Goal: Transaction & Acquisition: Book appointment/travel/reservation

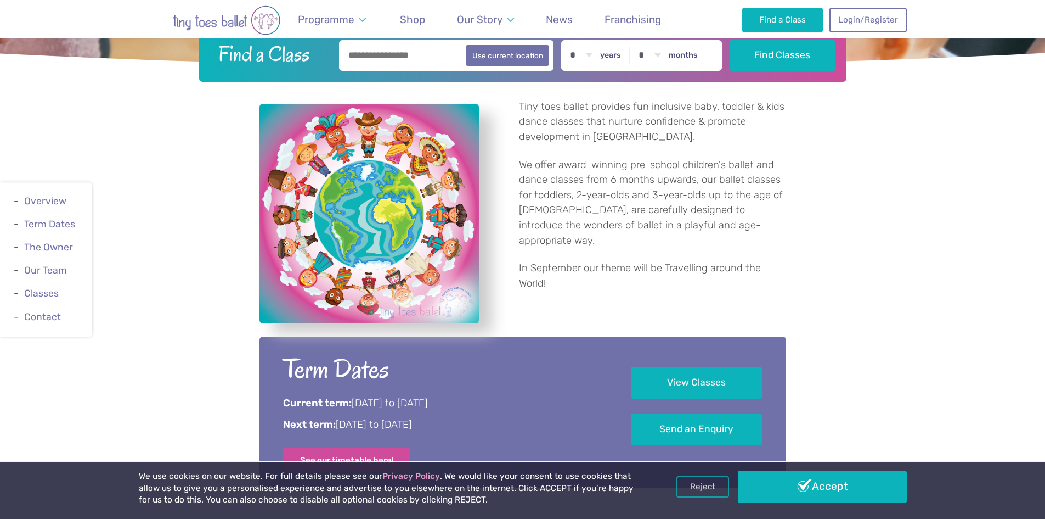
scroll to position [494, 0]
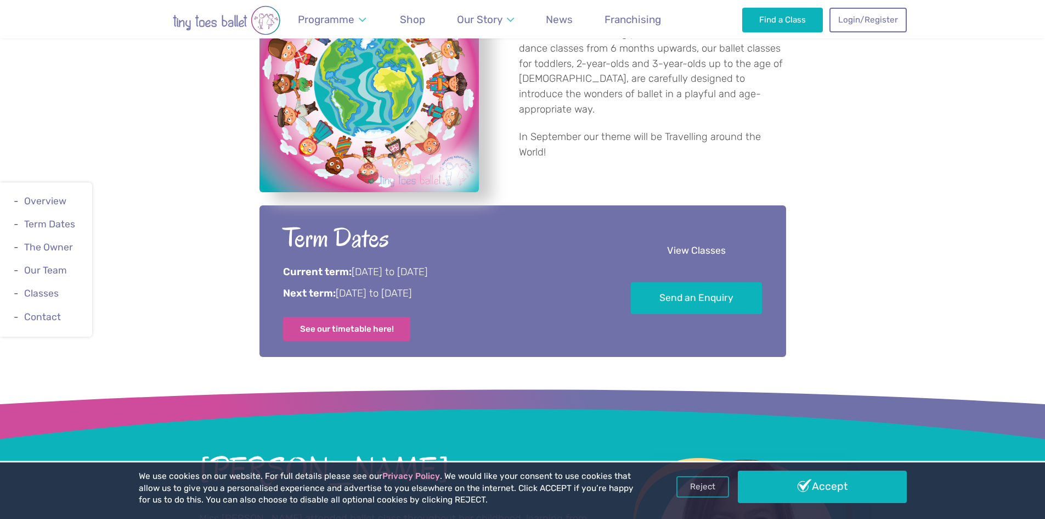
click at [661, 258] on link "View Classes" at bounding box center [696, 251] width 131 height 32
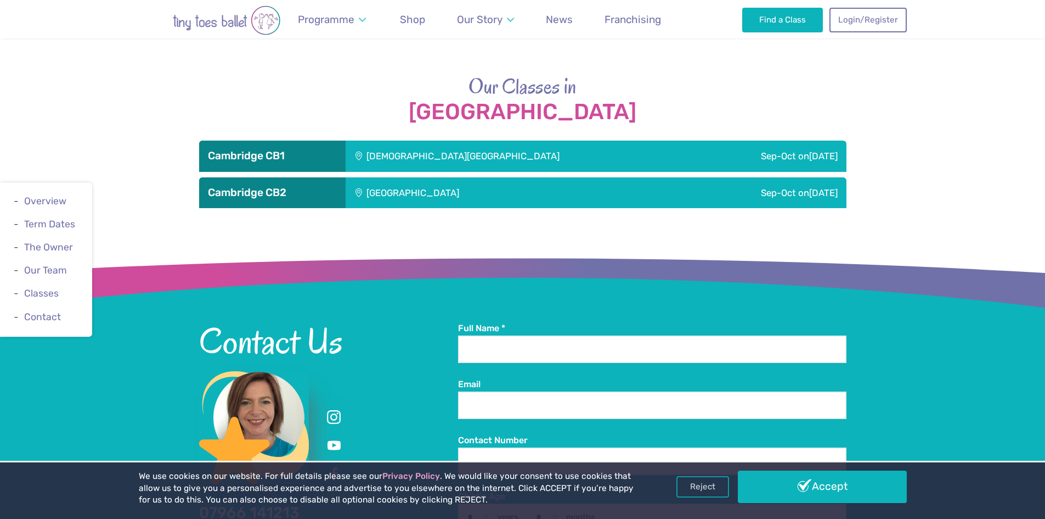
scroll to position [1671, 0]
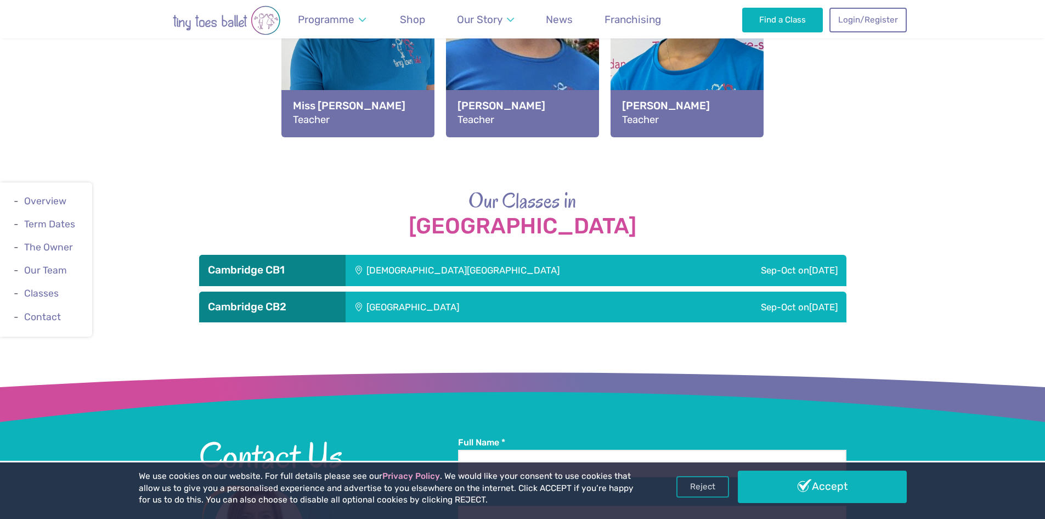
click at [413, 268] on div "St Matthew's Church" at bounding box center [522, 270] width 352 height 31
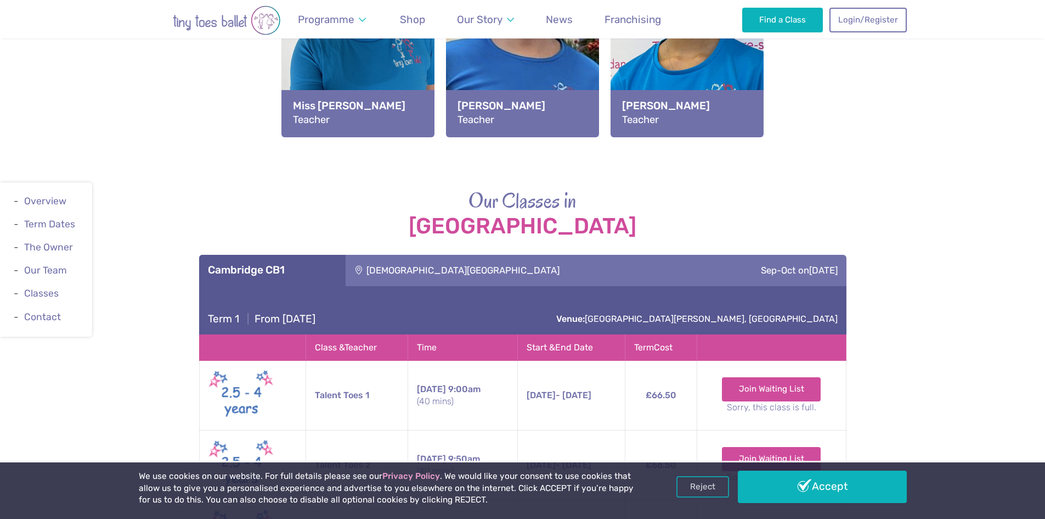
click at [359, 271] on div "St Matthew's Church" at bounding box center [522, 270] width 352 height 31
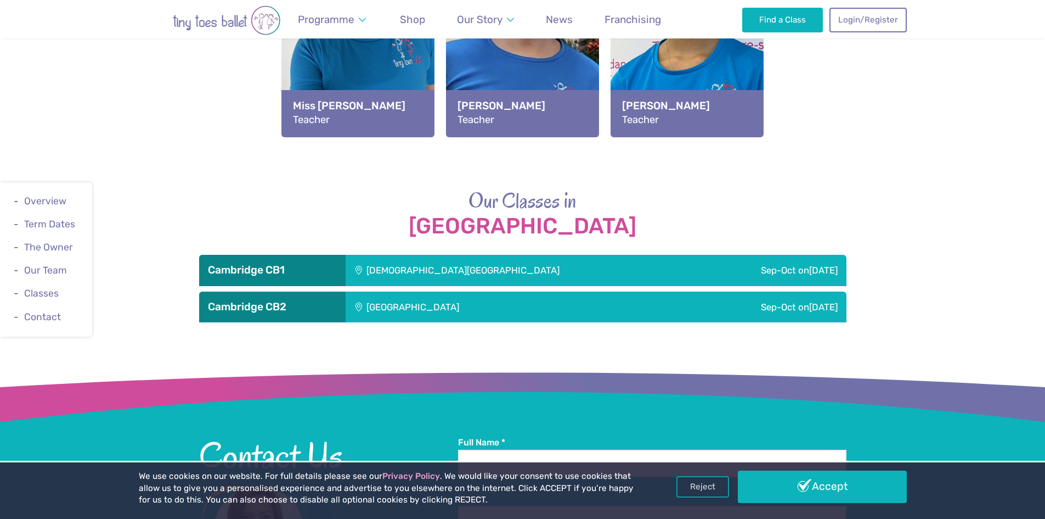
click at [359, 271] on div "St Matthew's Church" at bounding box center [522, 270] width 352 height 31
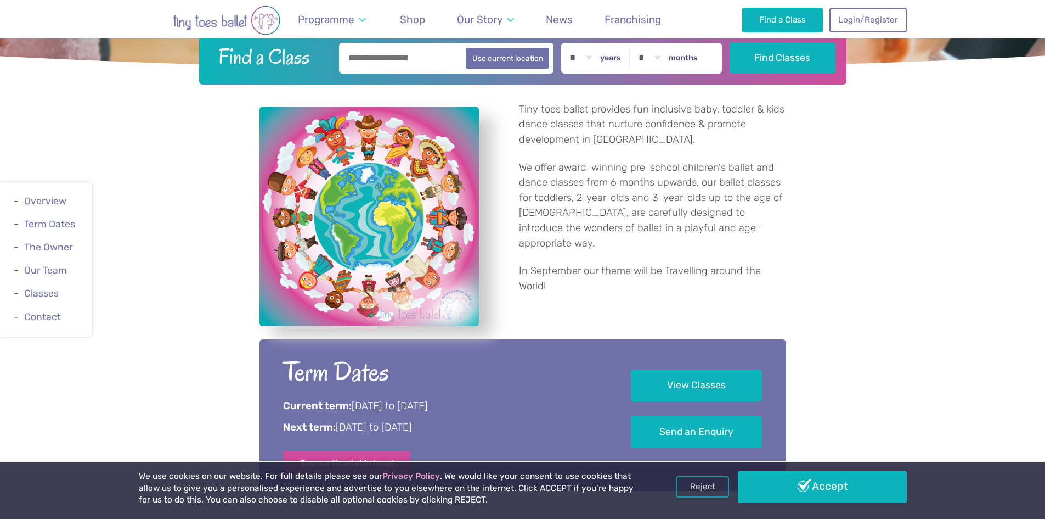
scroll to position [439, 0]
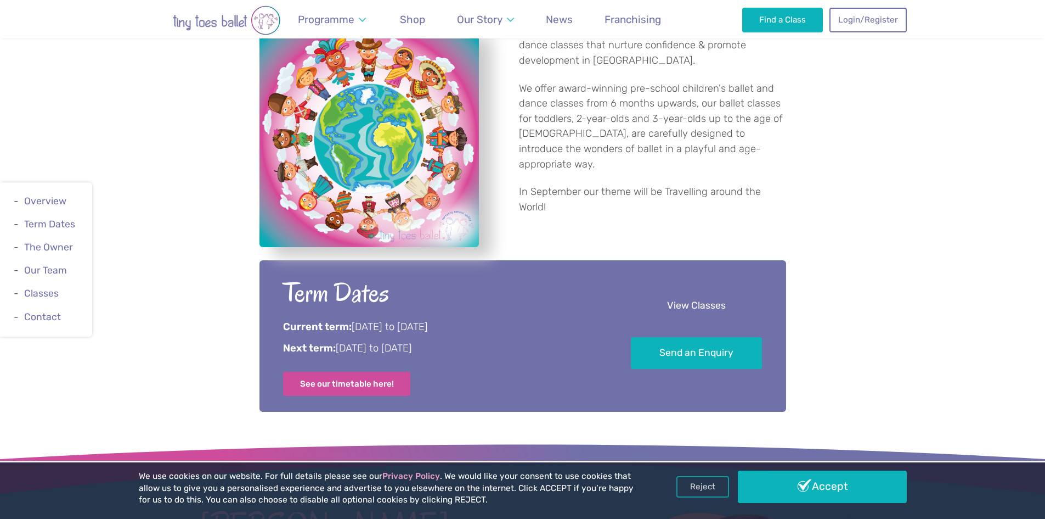
click at [718, 309] on link "View Classes" at bounding box center [696, 306] width 131 height 32
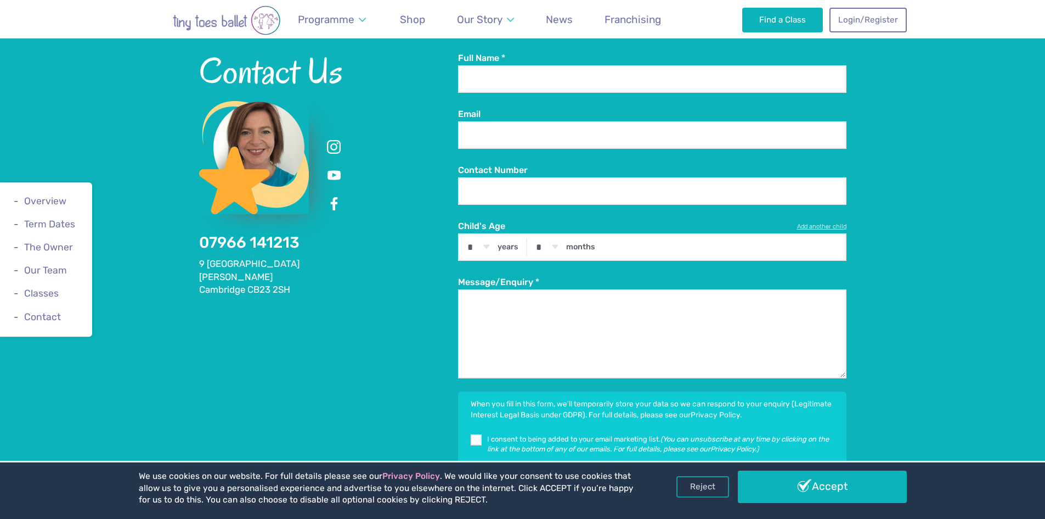
scroll to position [1562, 0]
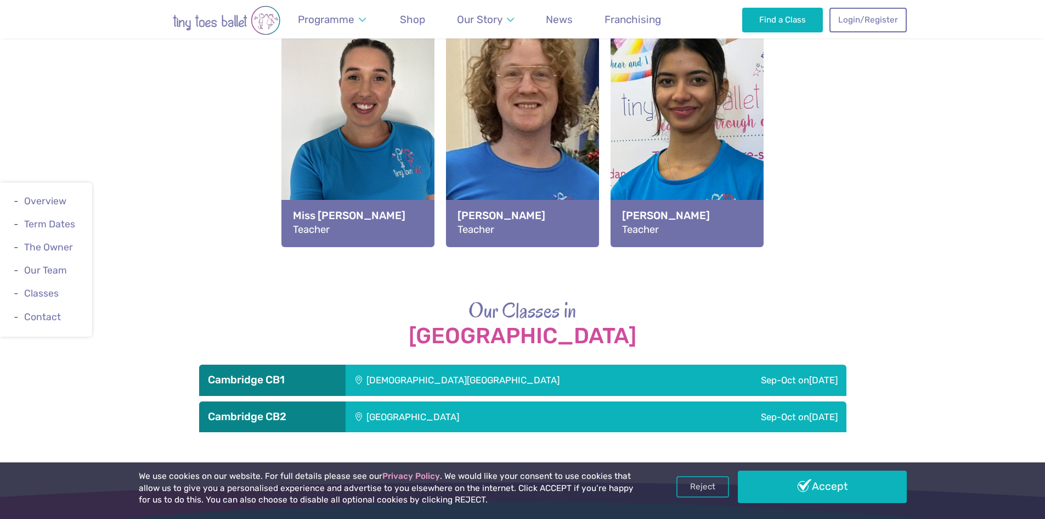
click at [418, 382] on div "St Matthew's Church" at bounding box center [522, 379] width 352 height 31
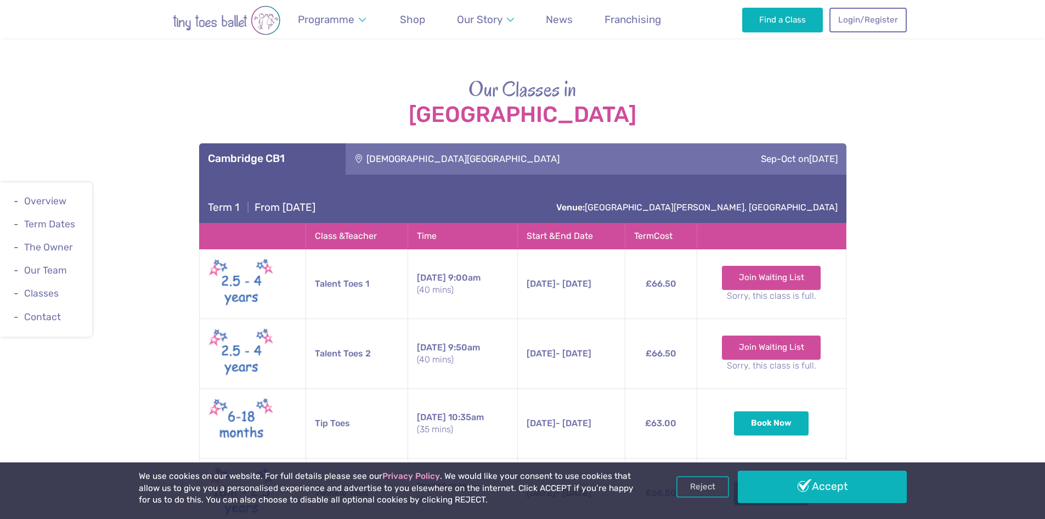
scroll to position [2001, 0]
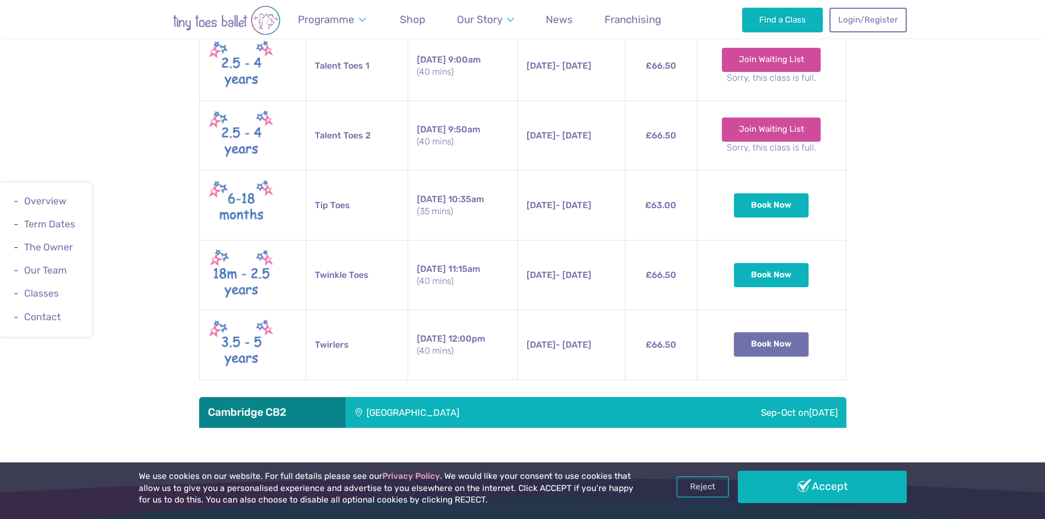
click at [758, 347] on button "Book Now" at bounding box center [771, 344] width 75 height 24
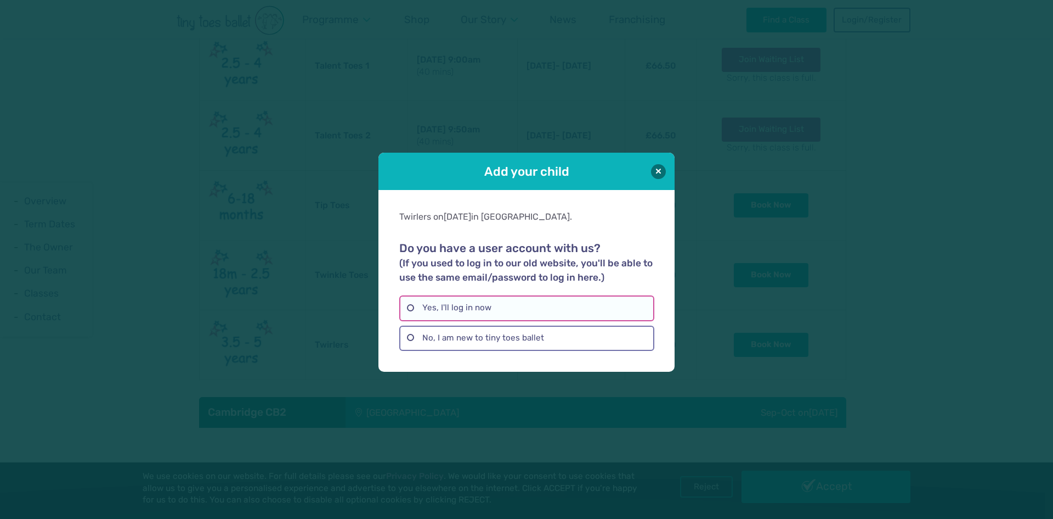
click at [481, 303] on label "Yes, I'll log in now" at bounding box center [526, 307] width 255 height 25
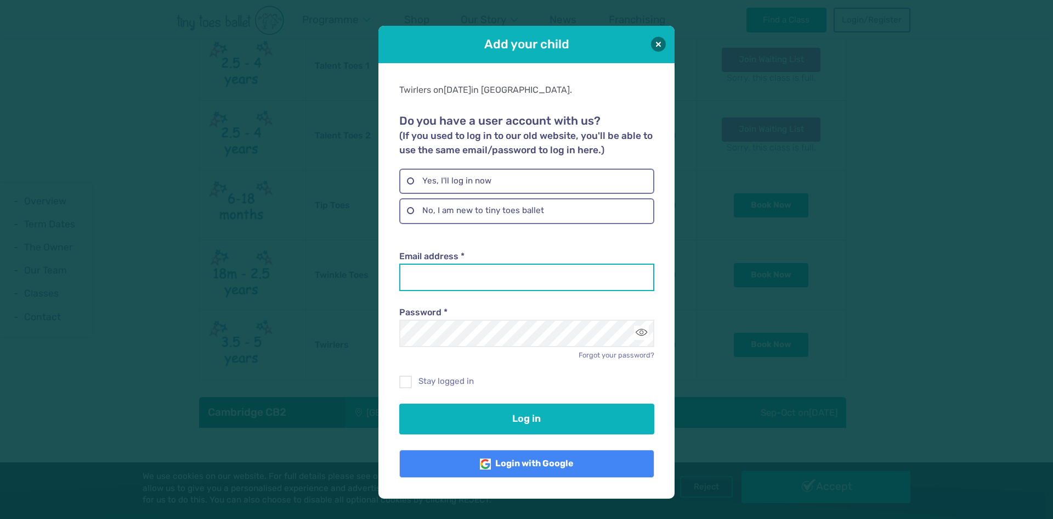
click at [444, 274] on input "Email address *" at bounding box center [526, 276] width 255 height 27
type input "**********"
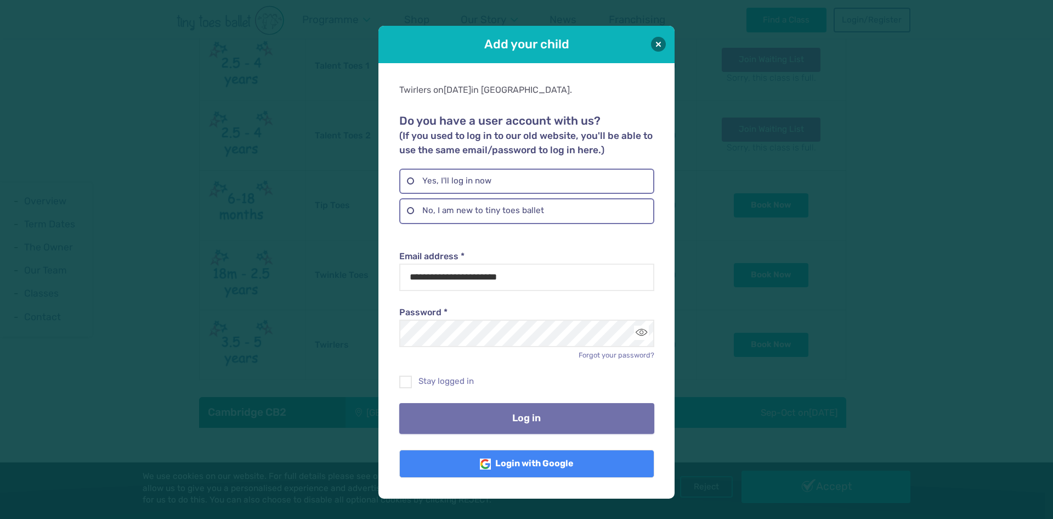
click at [459, 427] on button "Log in" at bounding box center [526, 418] width 255 height 31
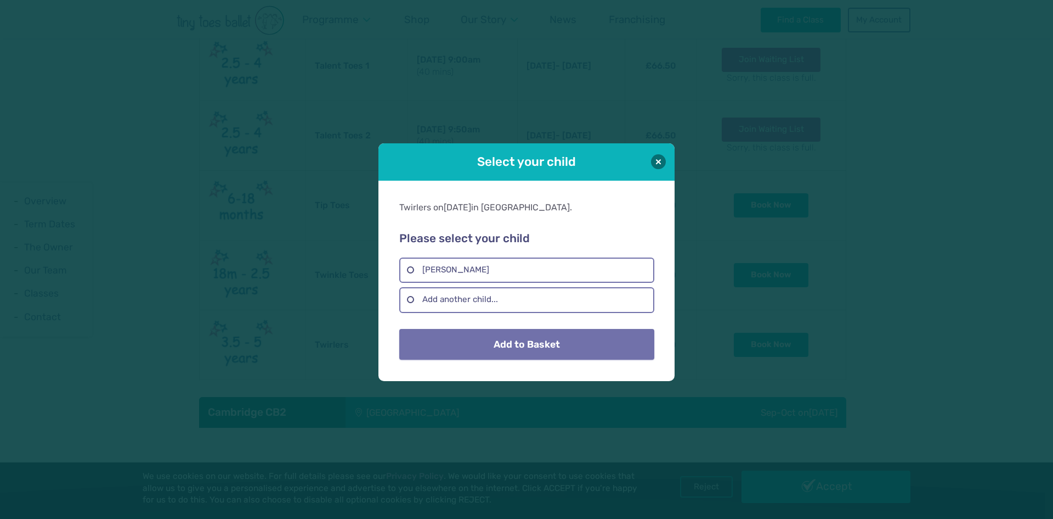
click at [463, 348] on button "Add to Basket" at bounding box center [526, 344] width 255 height 31
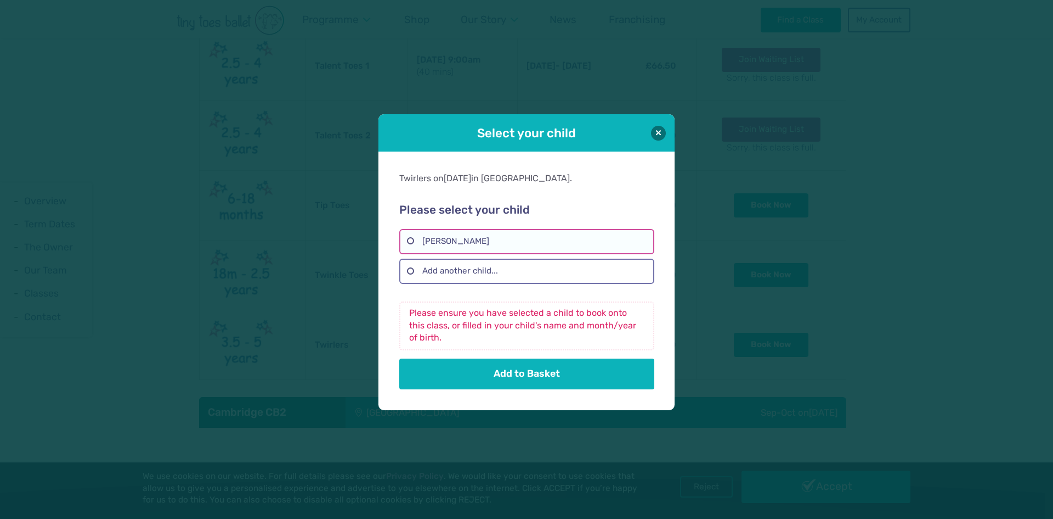
click at [435, 249] on label "Hazel McBride Brown" at bounding box center [526, 241] width 255 height 25
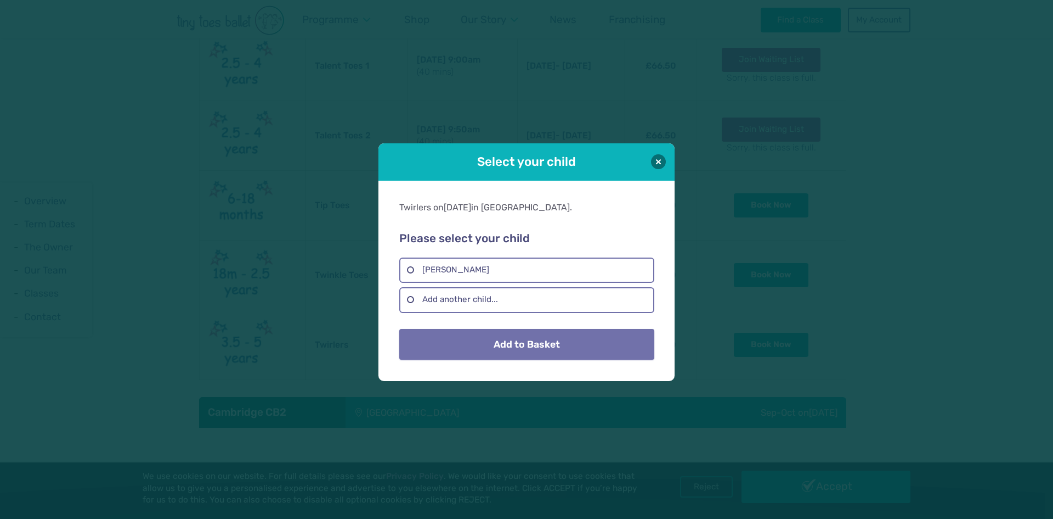
click at [470, 353] on button "Add to Basket" at bounding box center [526, 344] width 255 height 31
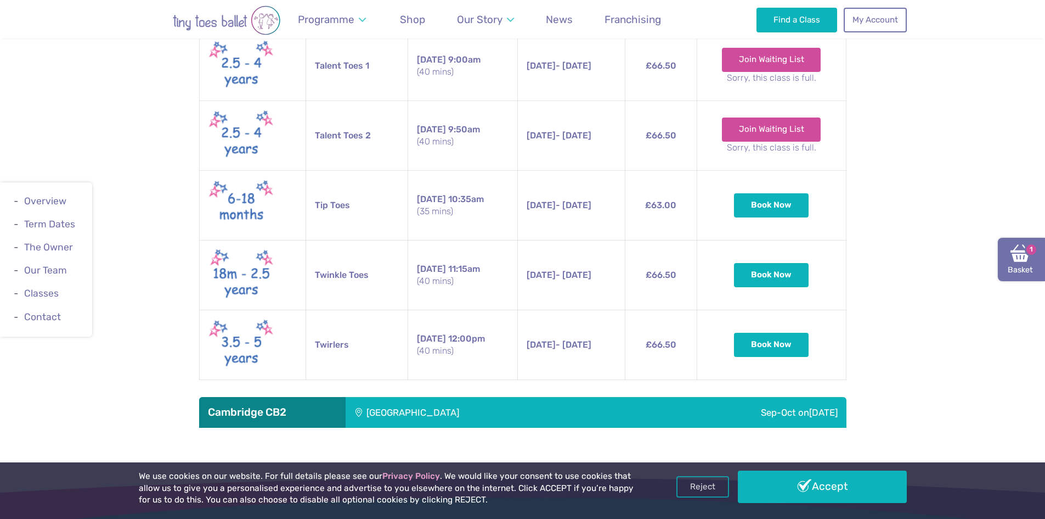
click at [1007, 249] on link "Basket 1" at bounding box center [1021, 260] width 47 height 44
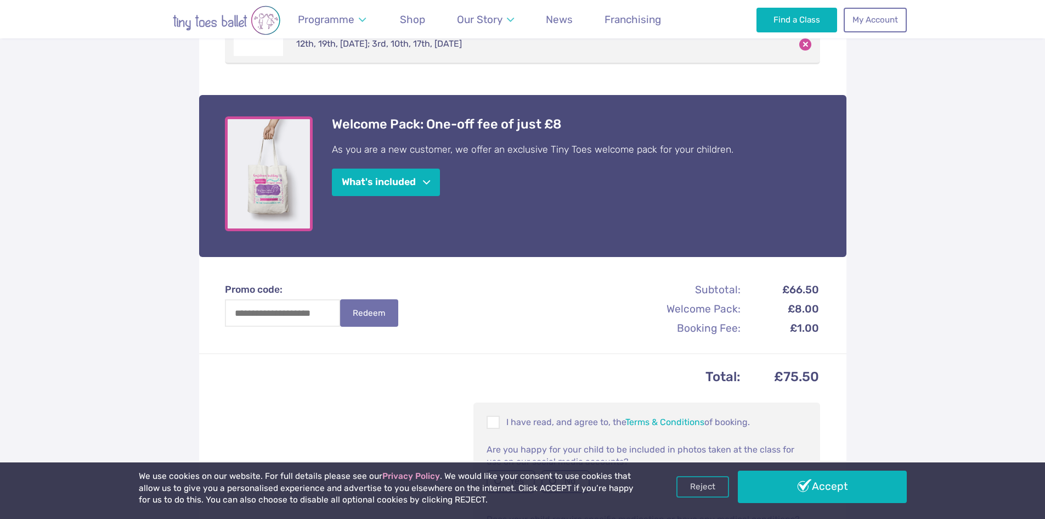
scroll to position [494, 0]
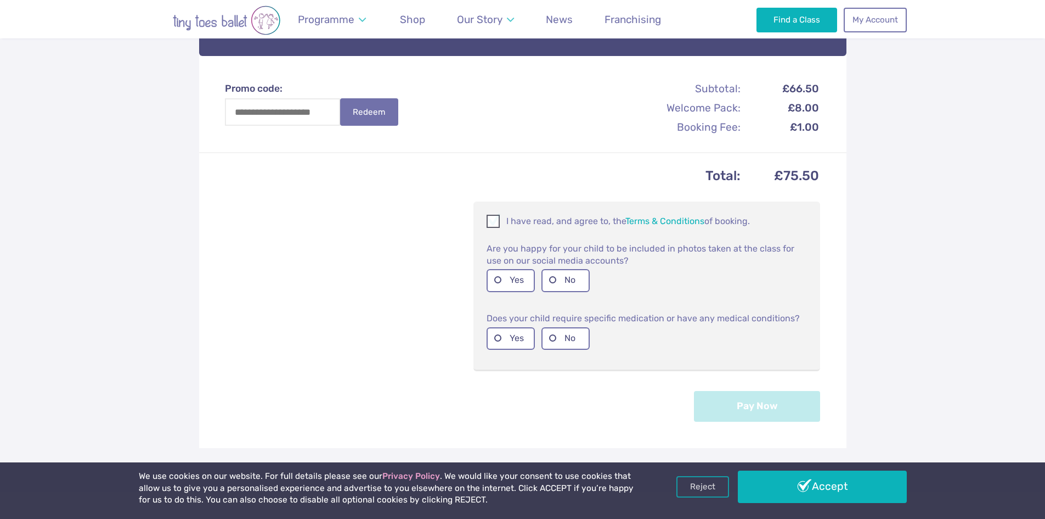
click at [494, 224] on span at bounding box center [494, 223] width 12 height 10
click at [548, 283] on label "No" at bounding box center [566, 280] width 48 height 22
click at [568, 336] on label "No" at bounding box center [566, 338] width 48 height 22
click at [737, 405] on button "Pay Now" at bounding box center [757, 405] width 126 height 31
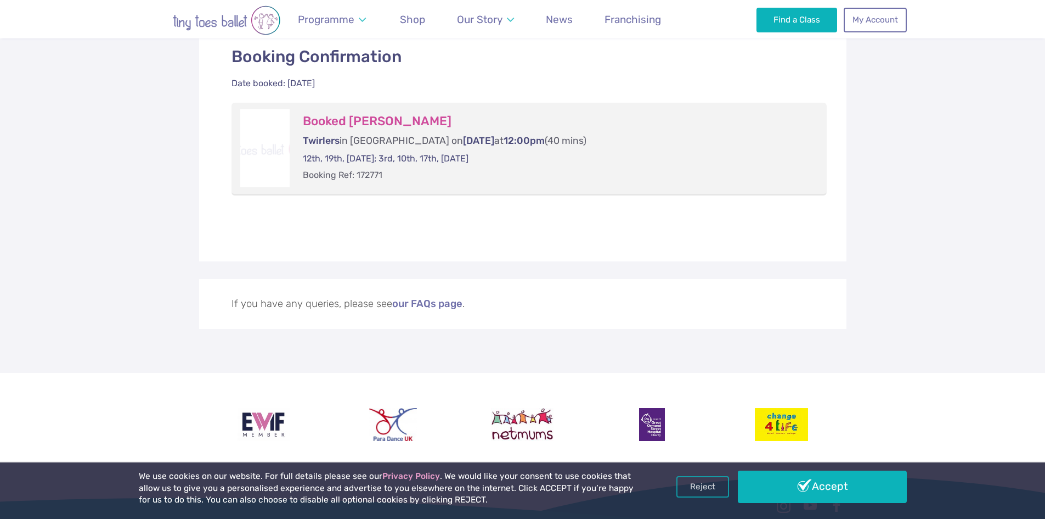
scroll to position [110, 0]
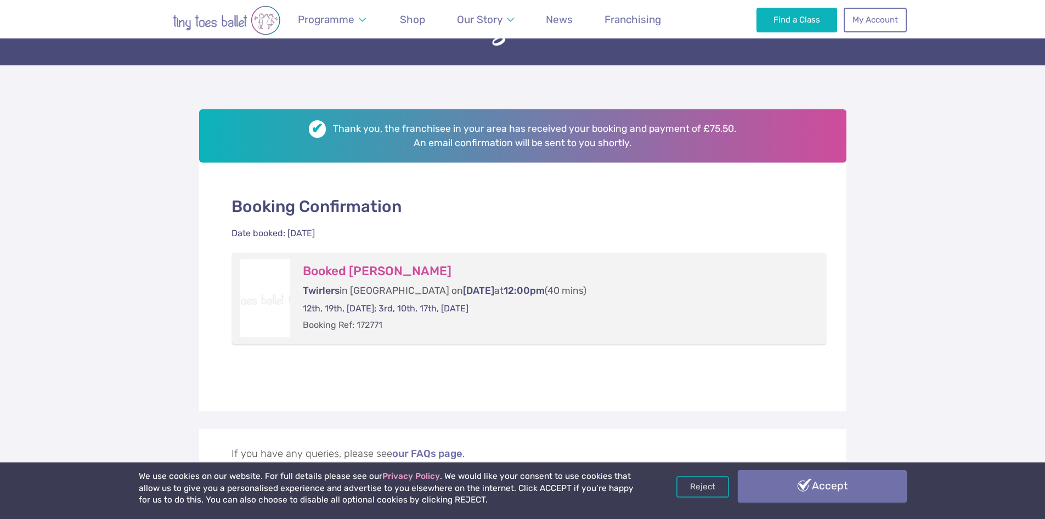
click at [795, 486] on link "Accept" at bounding box center [822, 486] width 169 height 32
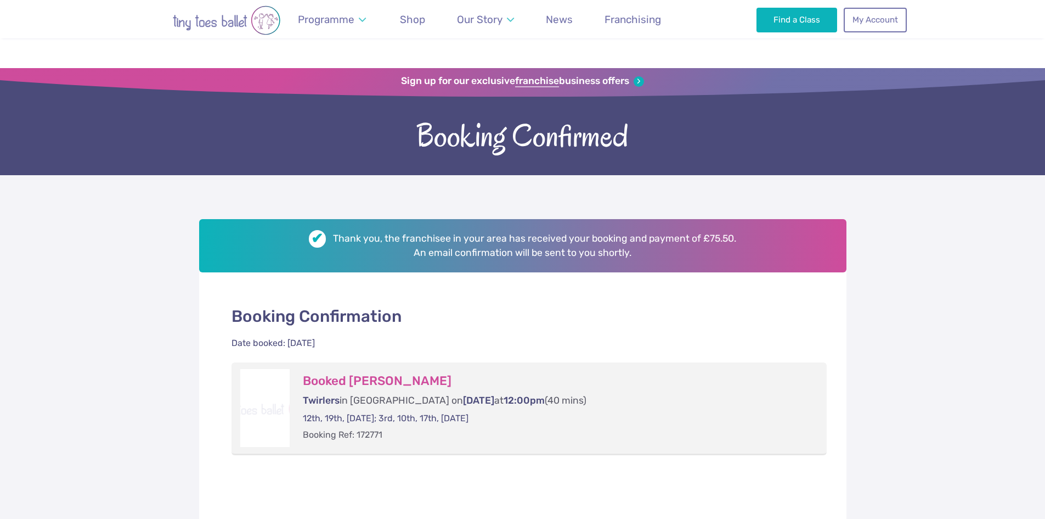
scroll to position [110, 0]
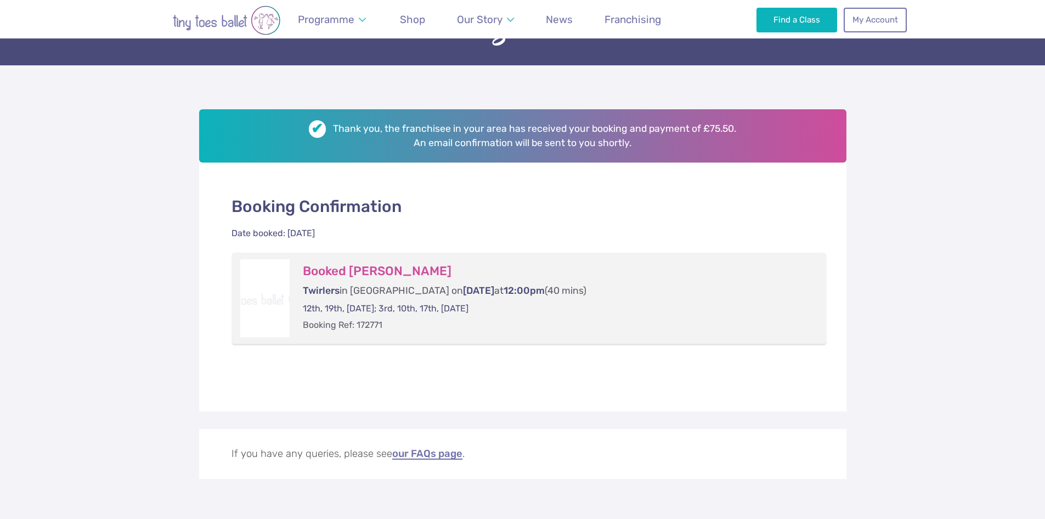
click at [454, 450] on link "our FAQs page" at bounding box center [427, 453] width 70 height 11
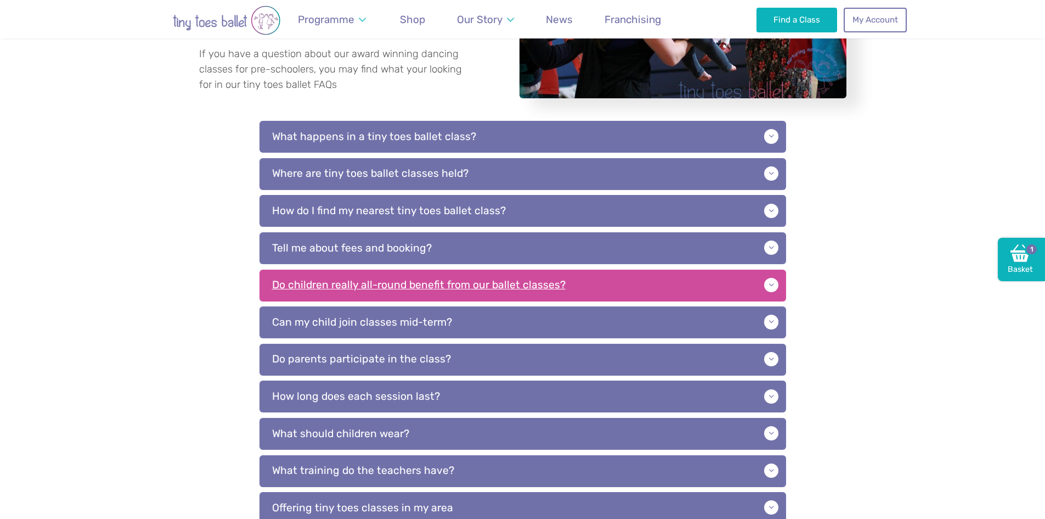
scroll to position [219, 0]
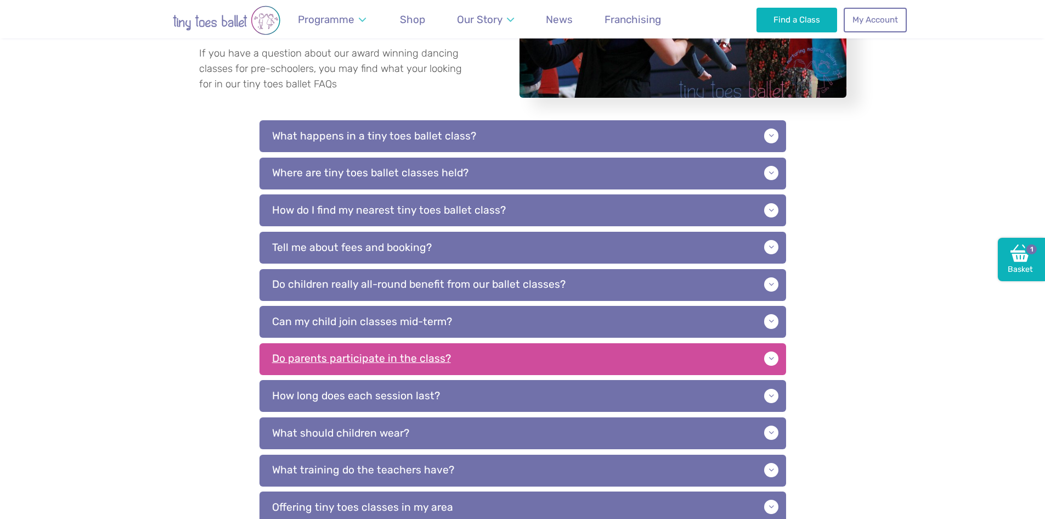
click at [765, 359] on p "Do parents participate in the class?" at bounding box center [523, 359] width 527 height 32
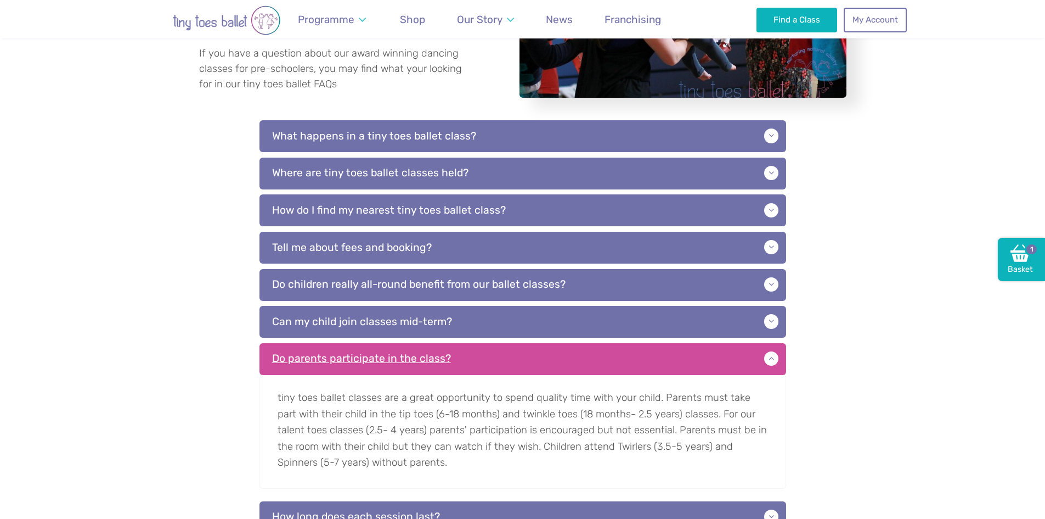
click at [765, 359] on p "Do parents participate in the class?" at bounding box center [523, 359] width 527 height 32
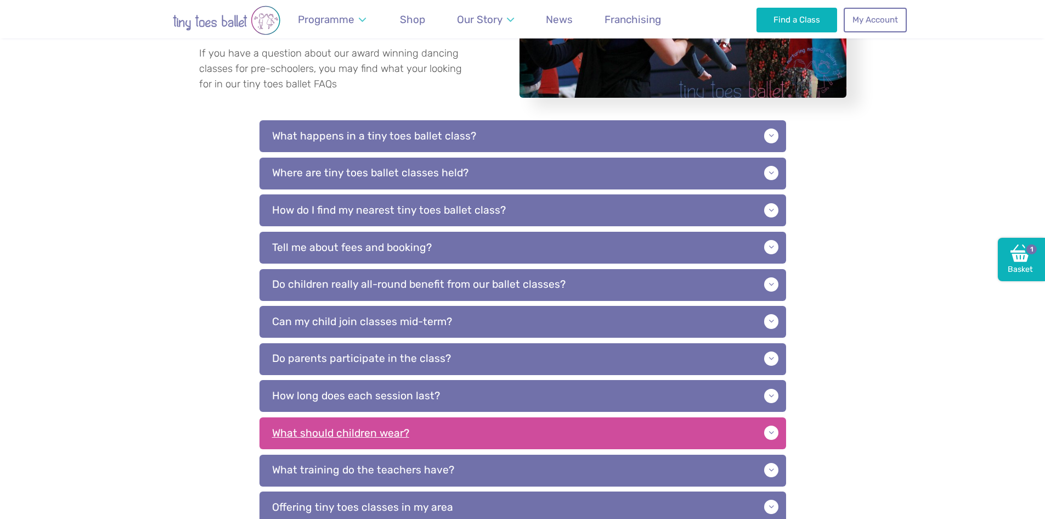
click at [765, 433] on p "What should children wear?" at bounding box center [523, 433] width 527 height 32
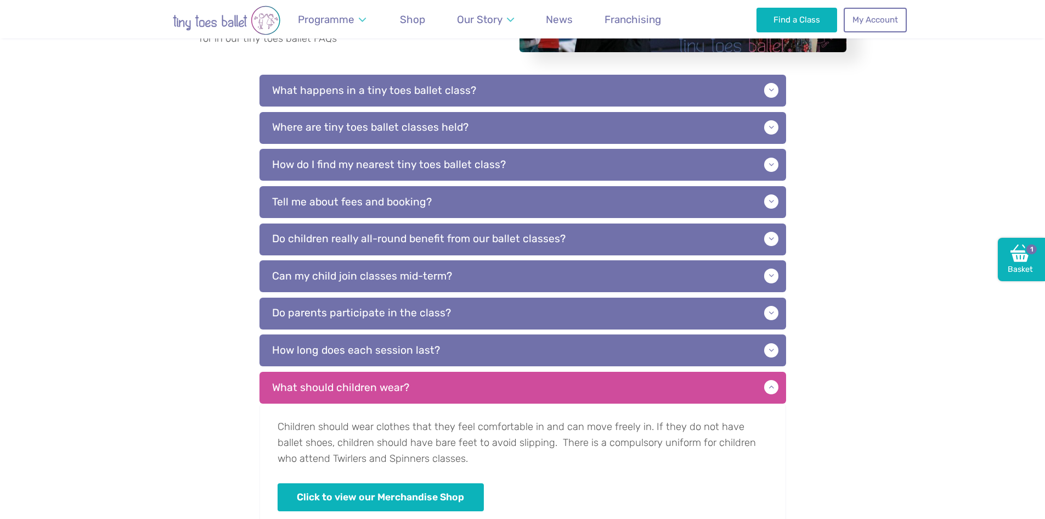
scroll to position [329, 0]
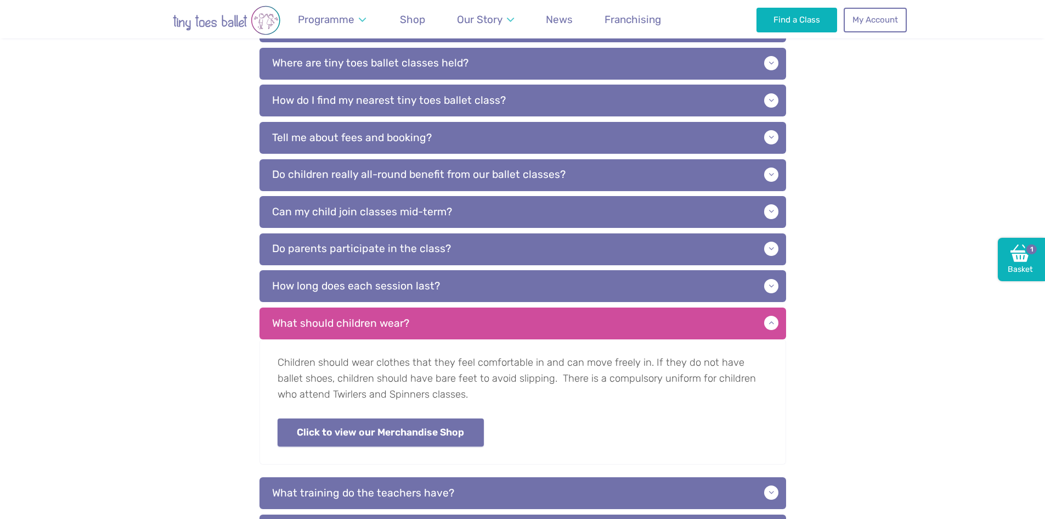
click at [331, 435] on link "Click to view our Merchandise Shop" at bounding box center [381, 432] width 206 height 28
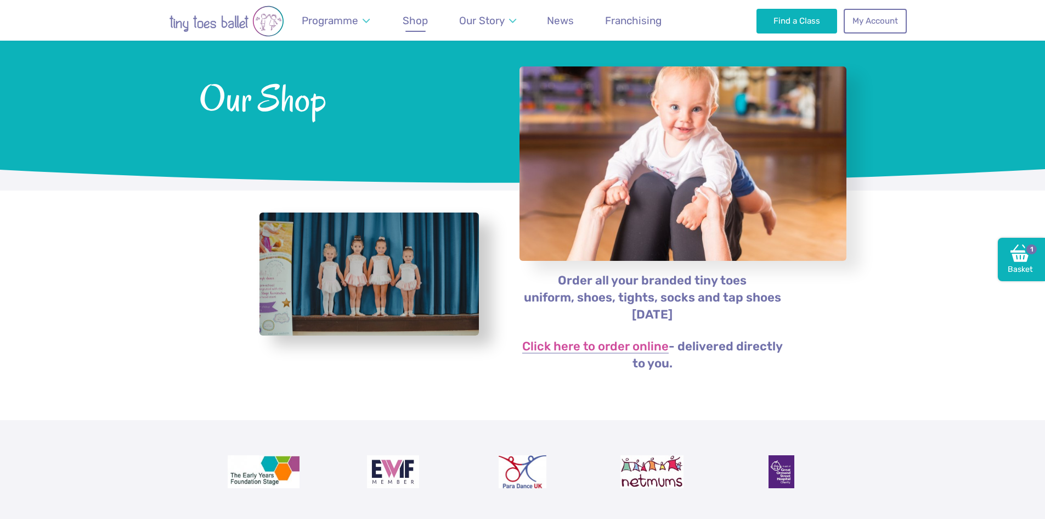
scroll to position [55, 0]
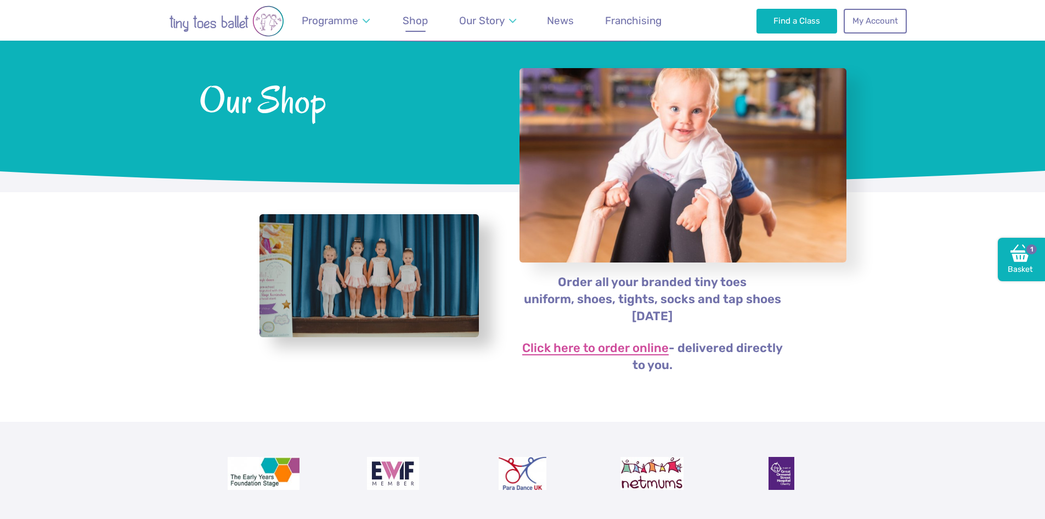
click at [555, 348] on link "Click here to order online" at bounding box center [595, 348] width 147 height 13
